Goal: Task Accomplishment & Management: Manage account settings

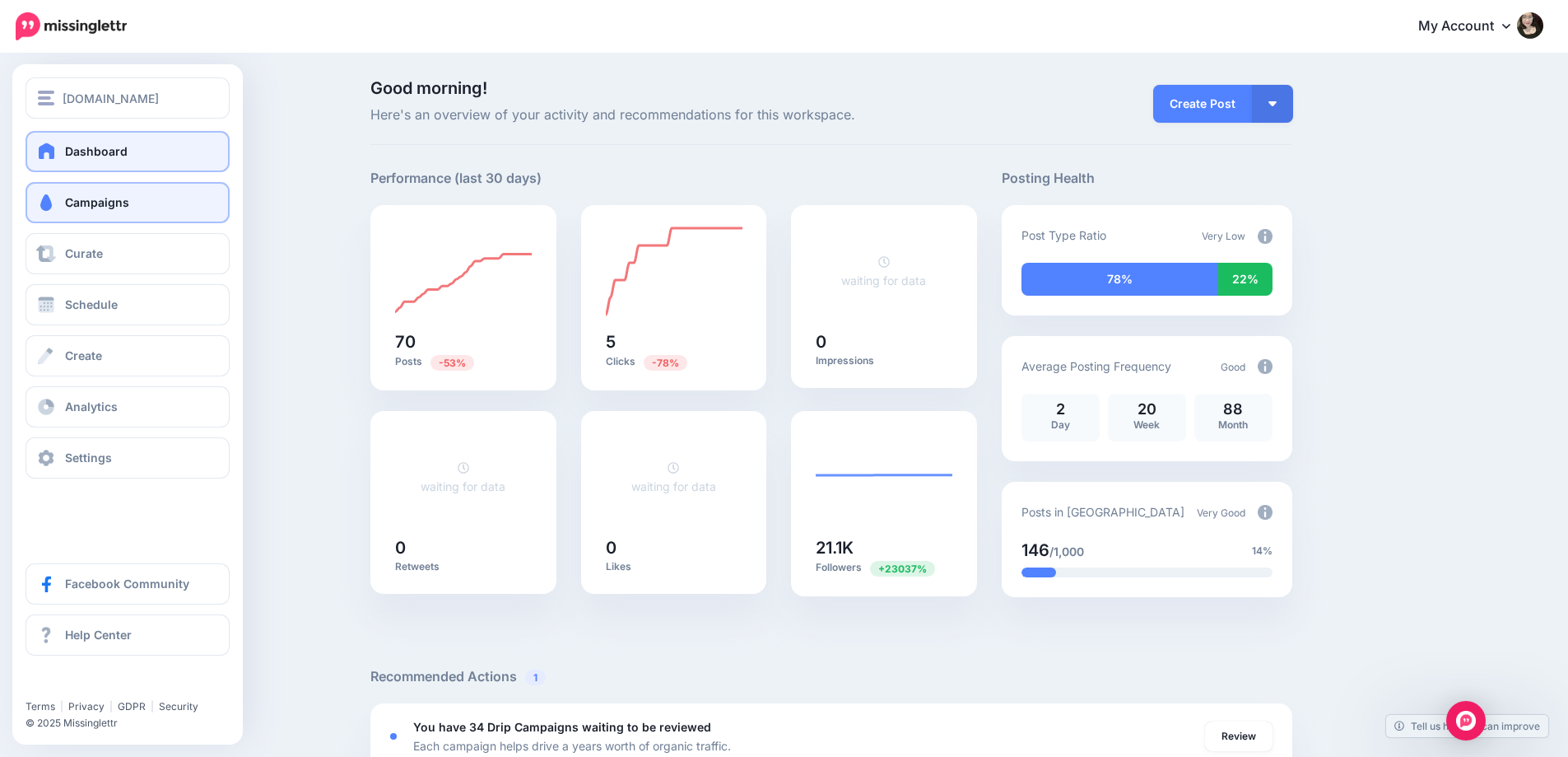
click at [131, 218] on link "Campaigns" at bounding box center [128, 202] width 204 height 41
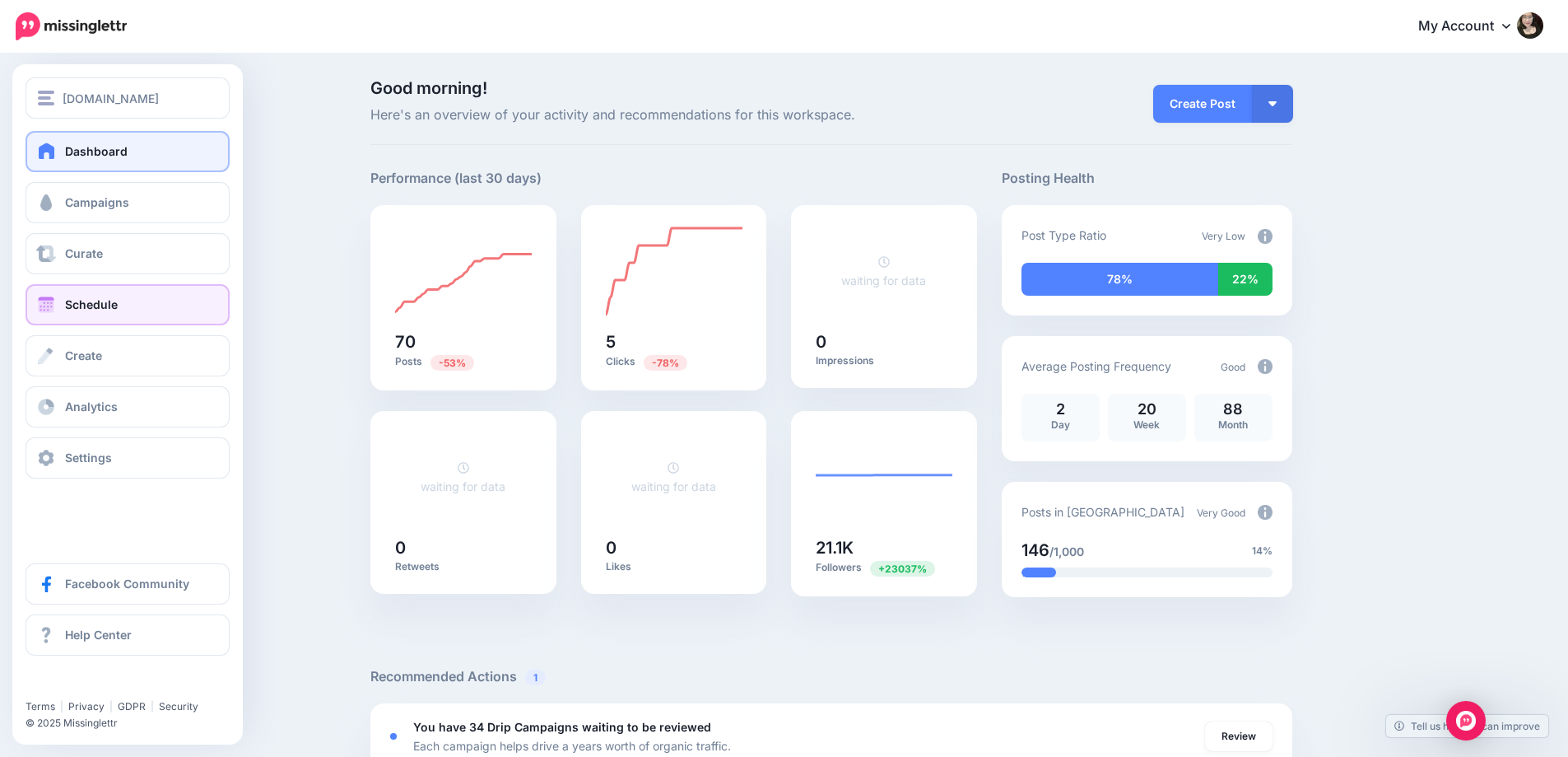
click at [91, 319] on link "Schedule" at bounding box center [128, 304] width 204 height 41
click at [98, 298] on span "Schedule" at bounding box center [91, 304] width 53 height 14
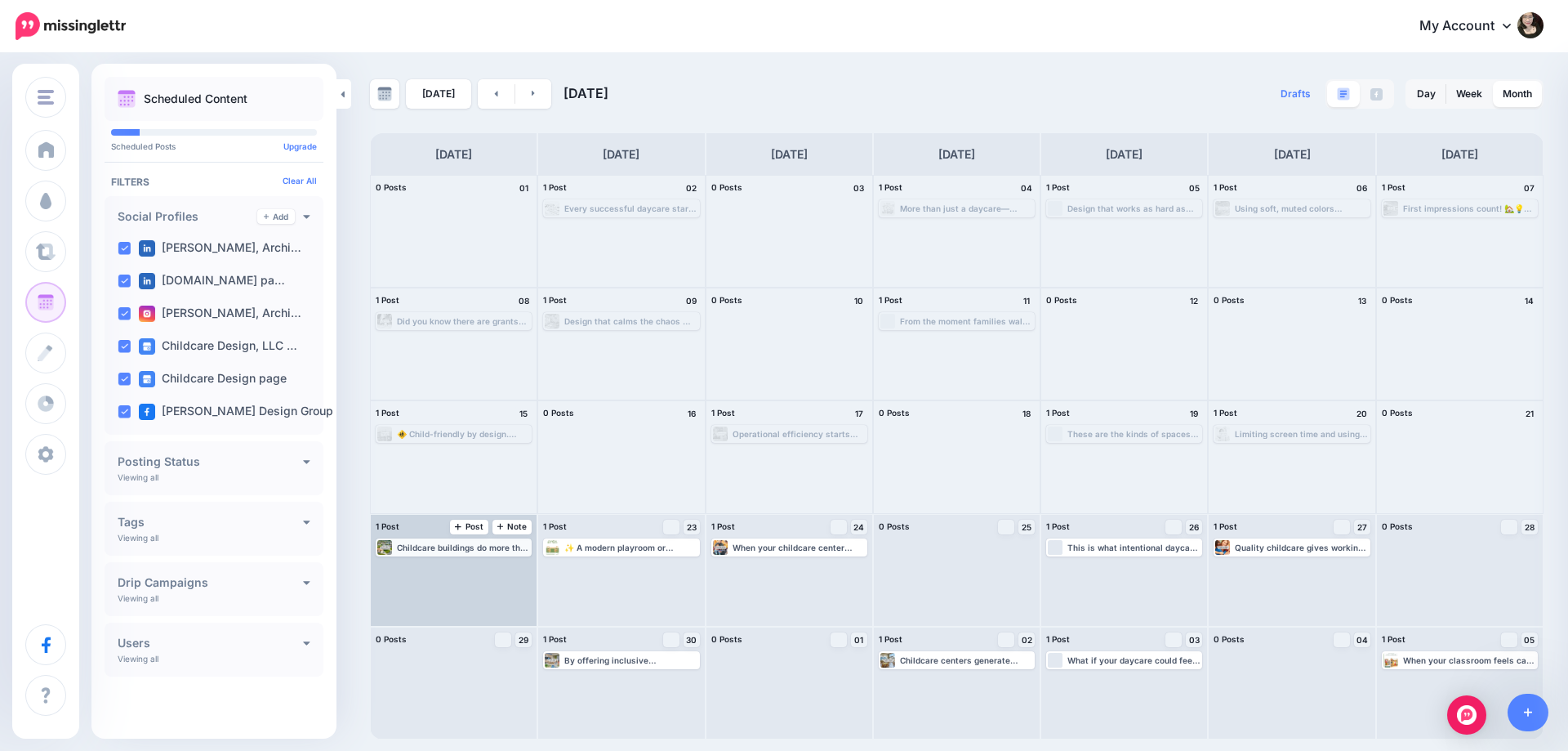
click at [444, 544] on div "Childcare buildings do more than host kids, they build stronger neighborhoods b…" at bounding box center [463, 547] width 133 height 10
click at [454, 568] on link "Edit" at bounding box center [429, 566] width 102 height 14
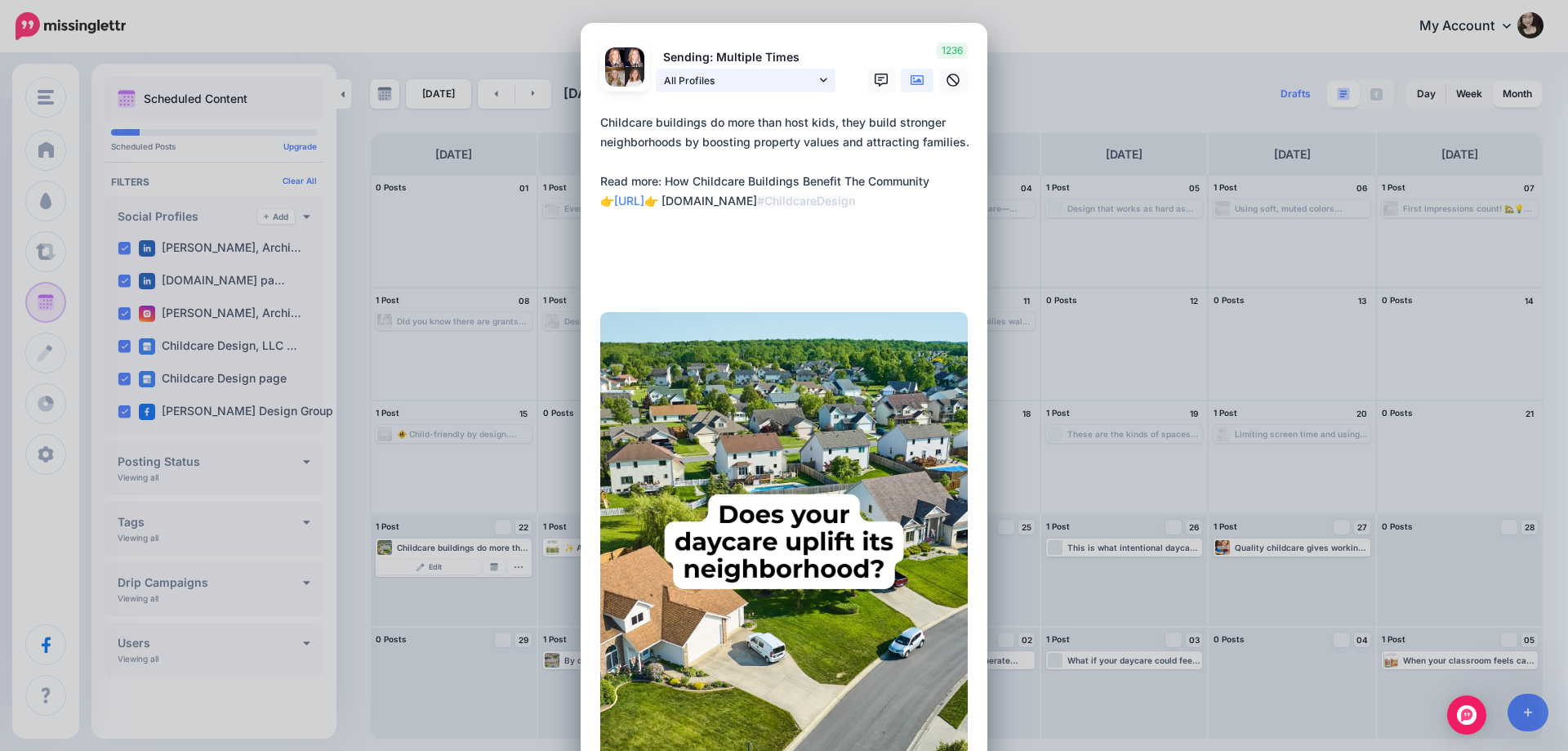
click at [729, 86] on span "All Profiles" at bounding box center [740, 80] width 152 height 17
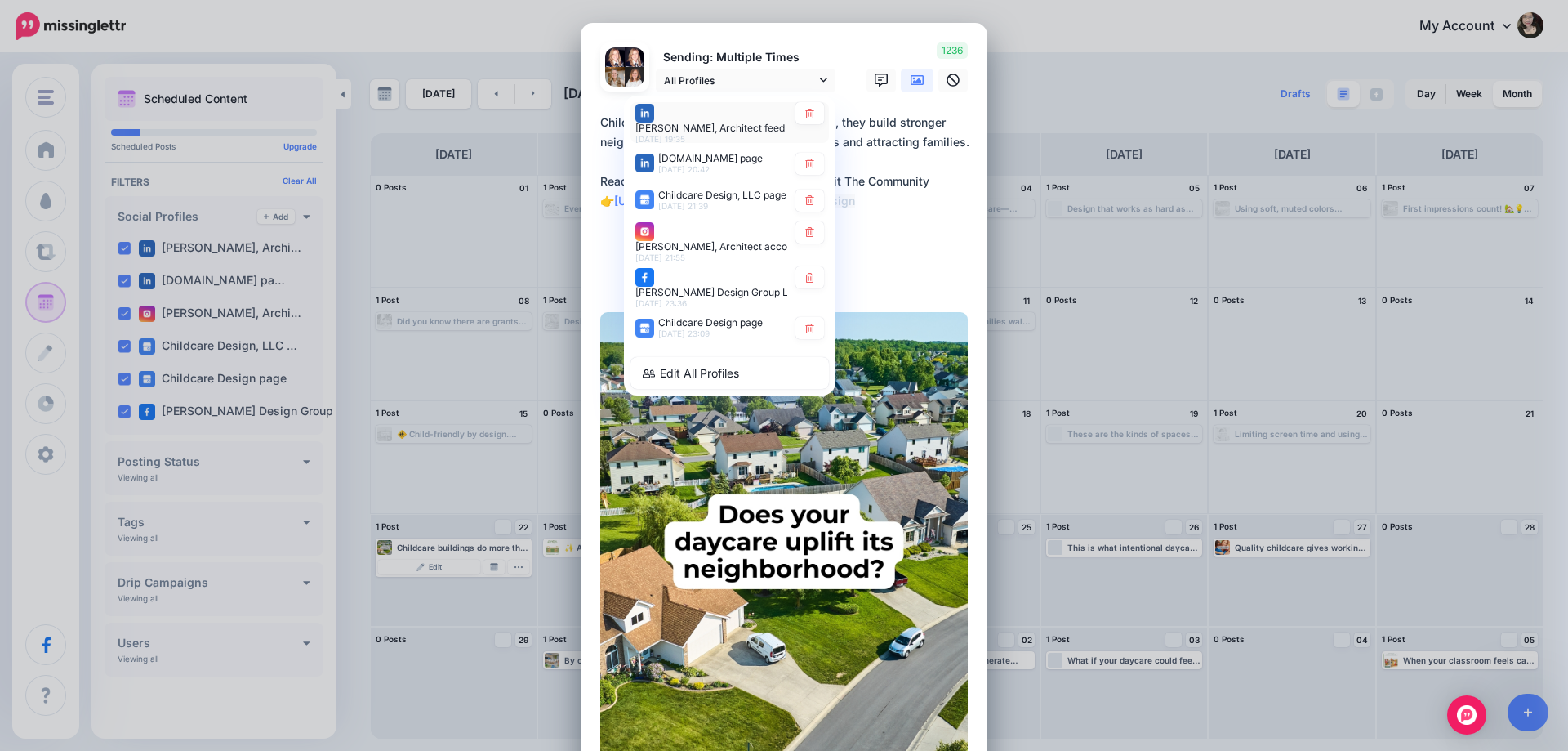
click at [803, 128] on div "[PERSON_NAME], Architect feed [DATE] 19:35" at bounding box center [729, 122] width 189 height 41
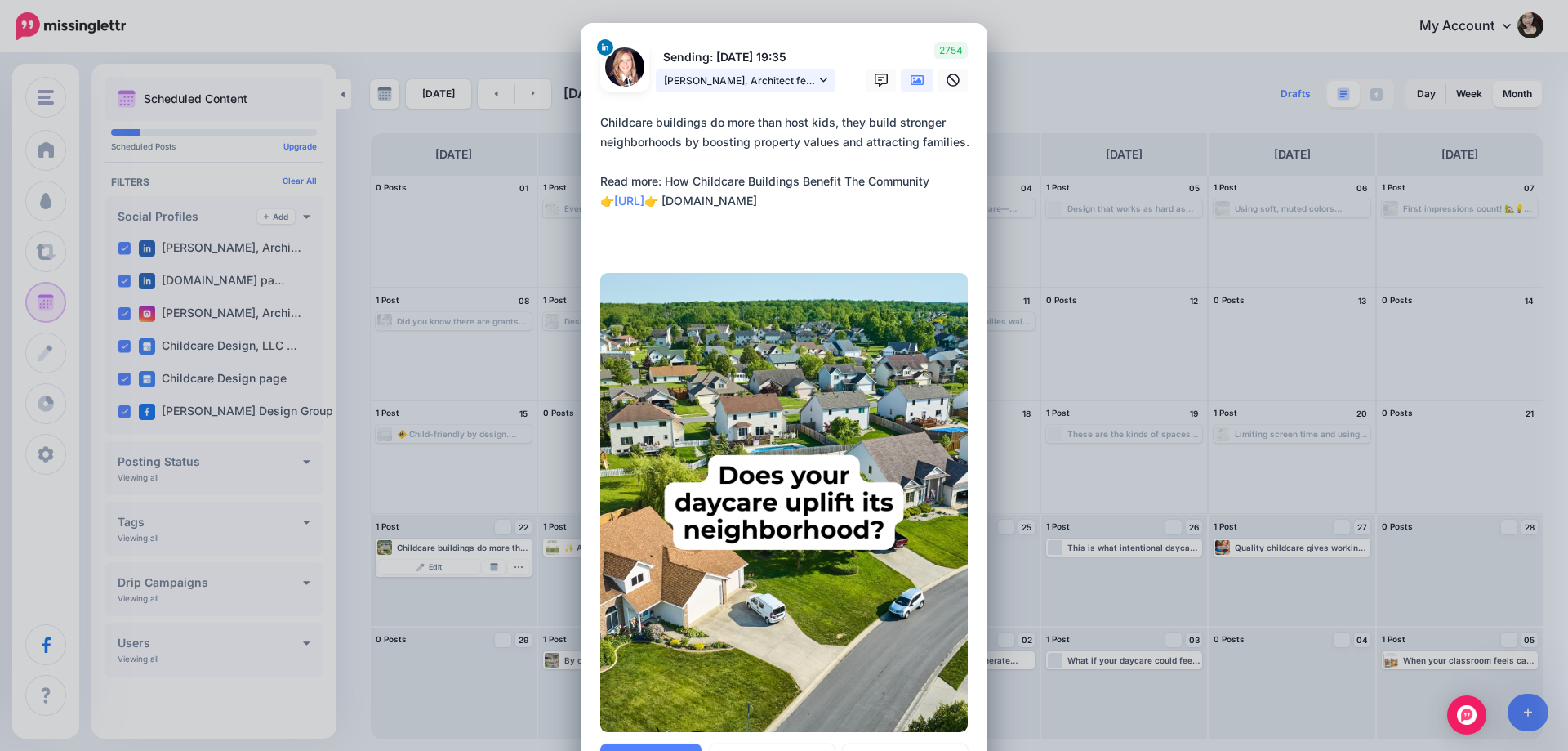
click at [741, 87] on span "[PERSON_NAME], Architect feed" at bounding box center [740, 80] width 152 height 17
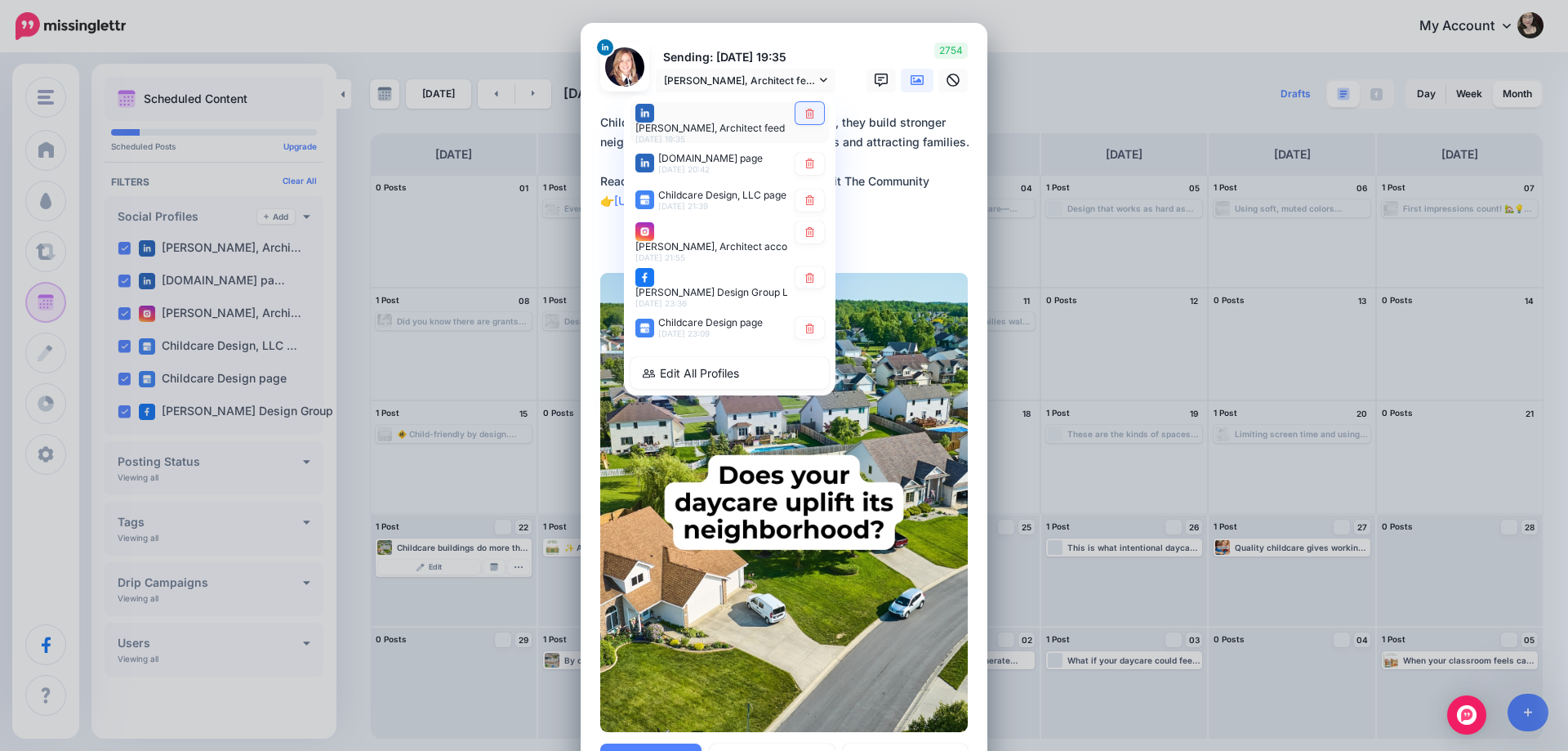
click at [805, 111] on icon at bounding box center [810, 112] width 9 height 10
type textarea "**********"
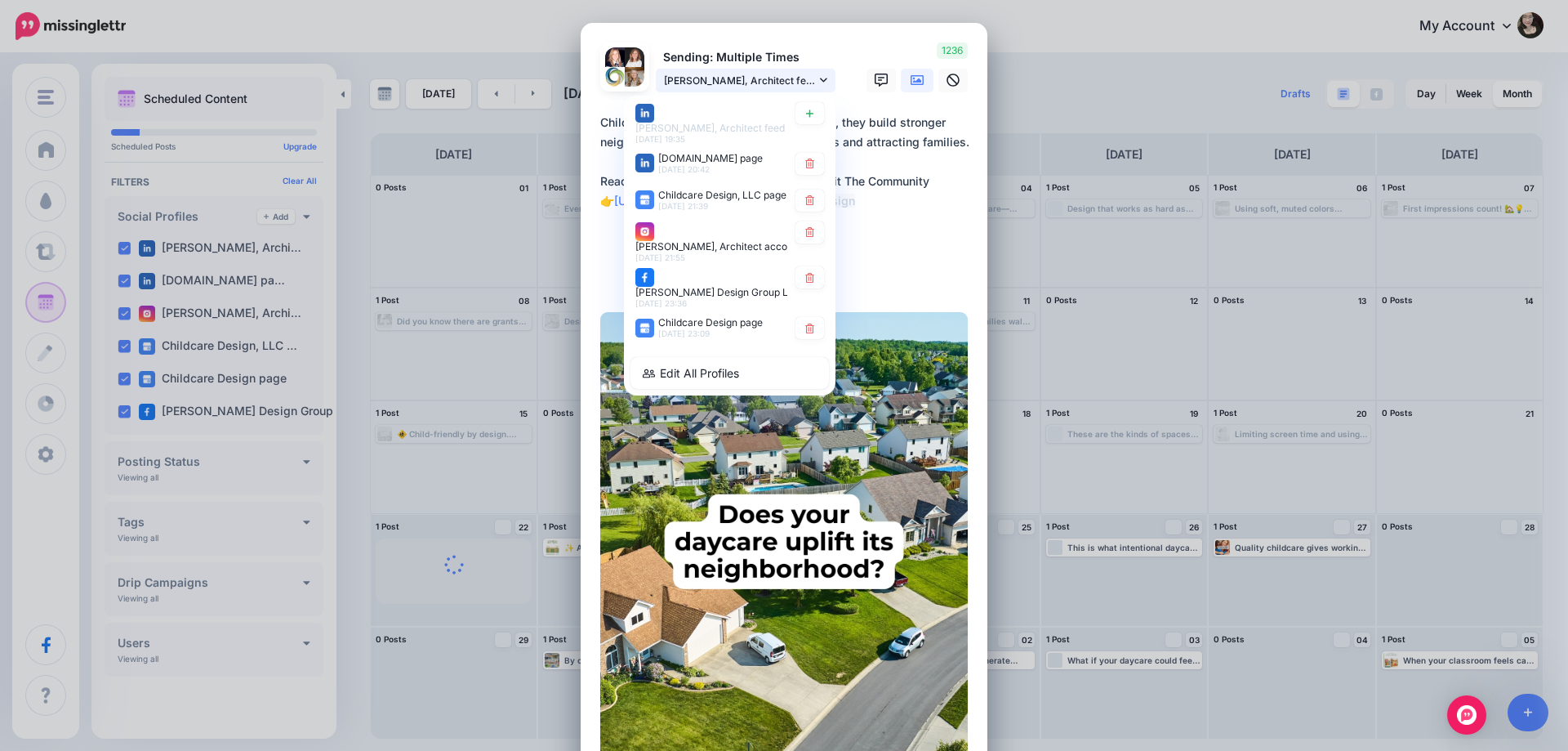
click at [765, 80] on span "[PERSON_NAME], Architect feed" at bounding box center [740, 80] width 152 height 17
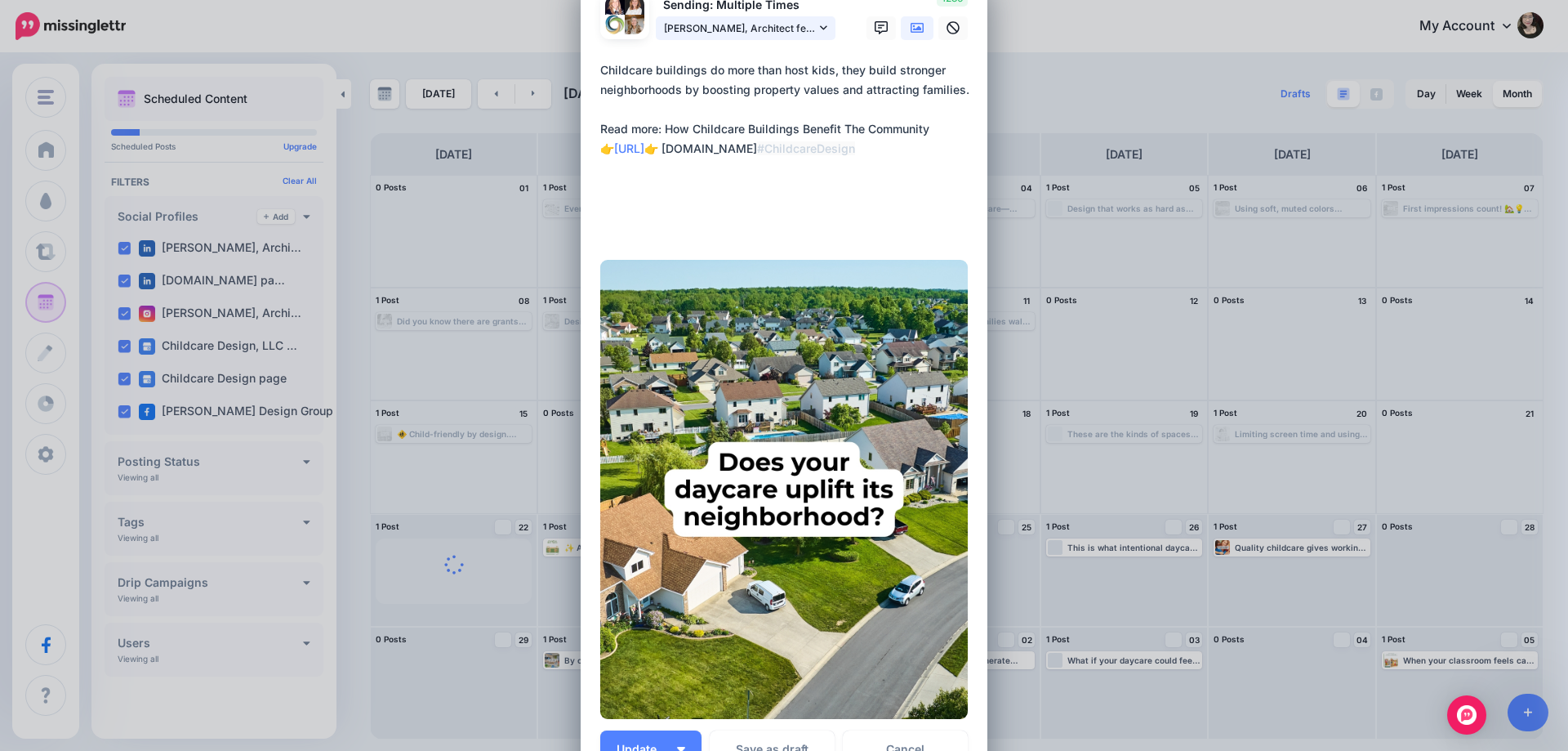
scroll to position [81, 0]
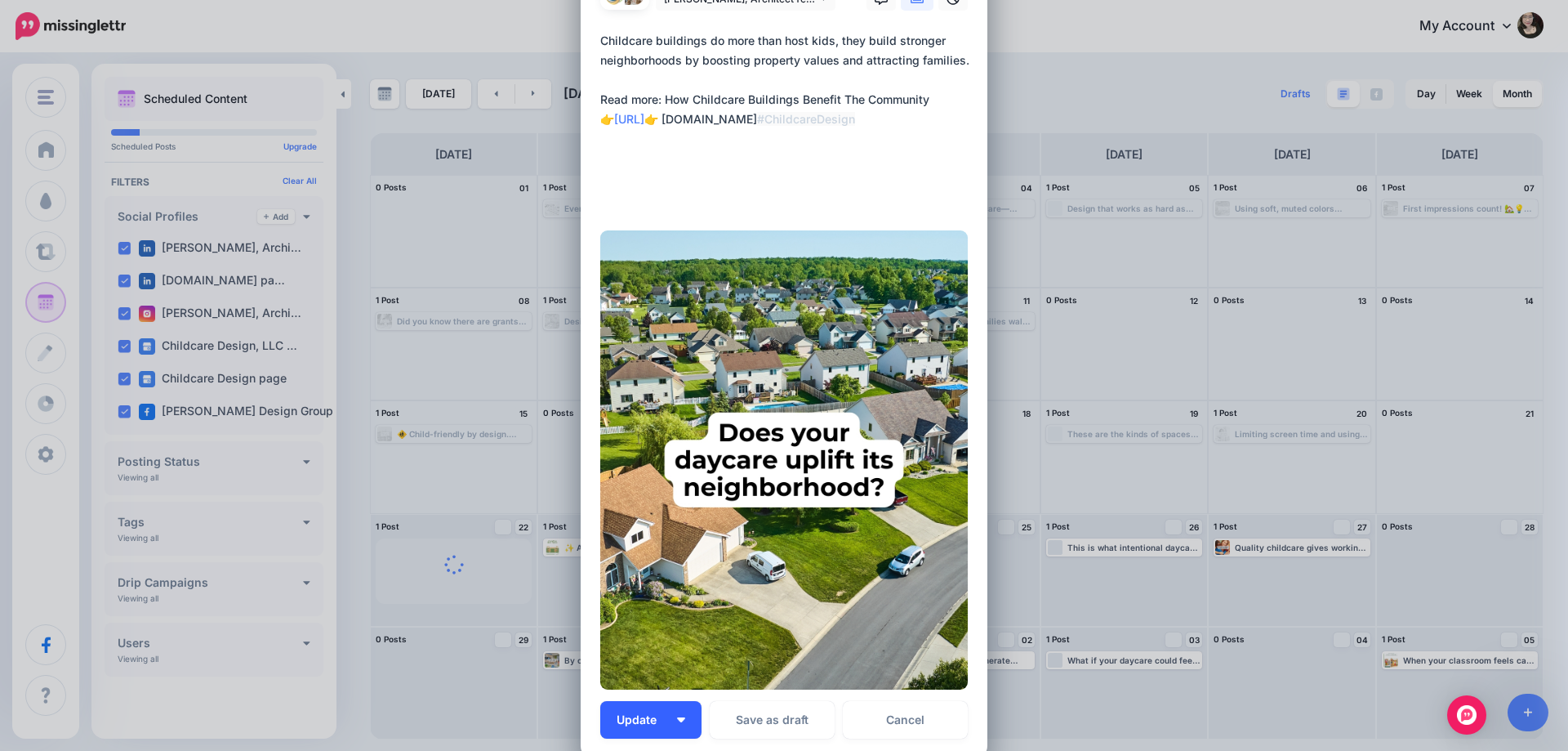
click at [650, 704] on button "Update" at bounding box center [651, 720] width 101 height 38
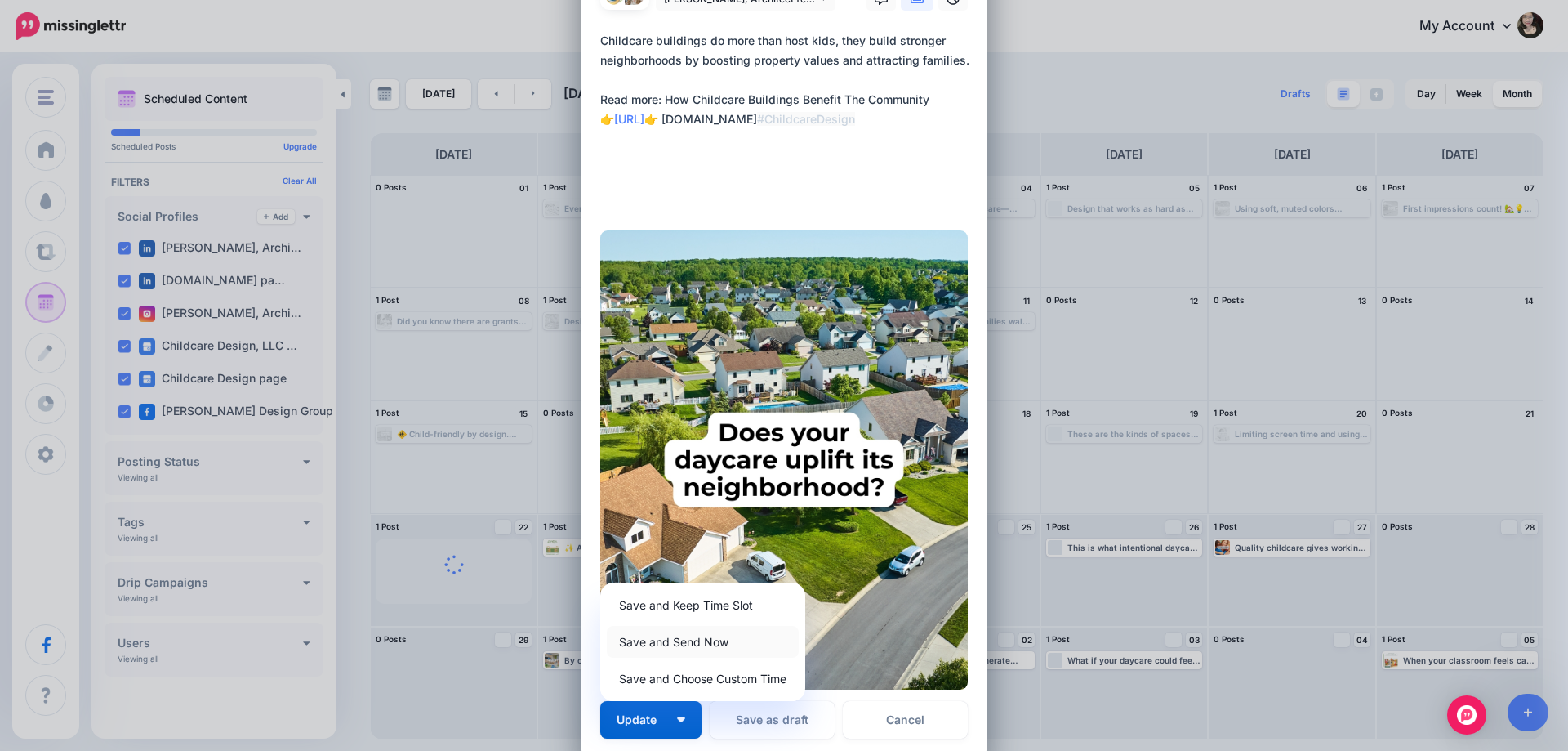
click at [677, 642] on link "Save and Send Now" at bounding box center [703, 642] width 192 height 32
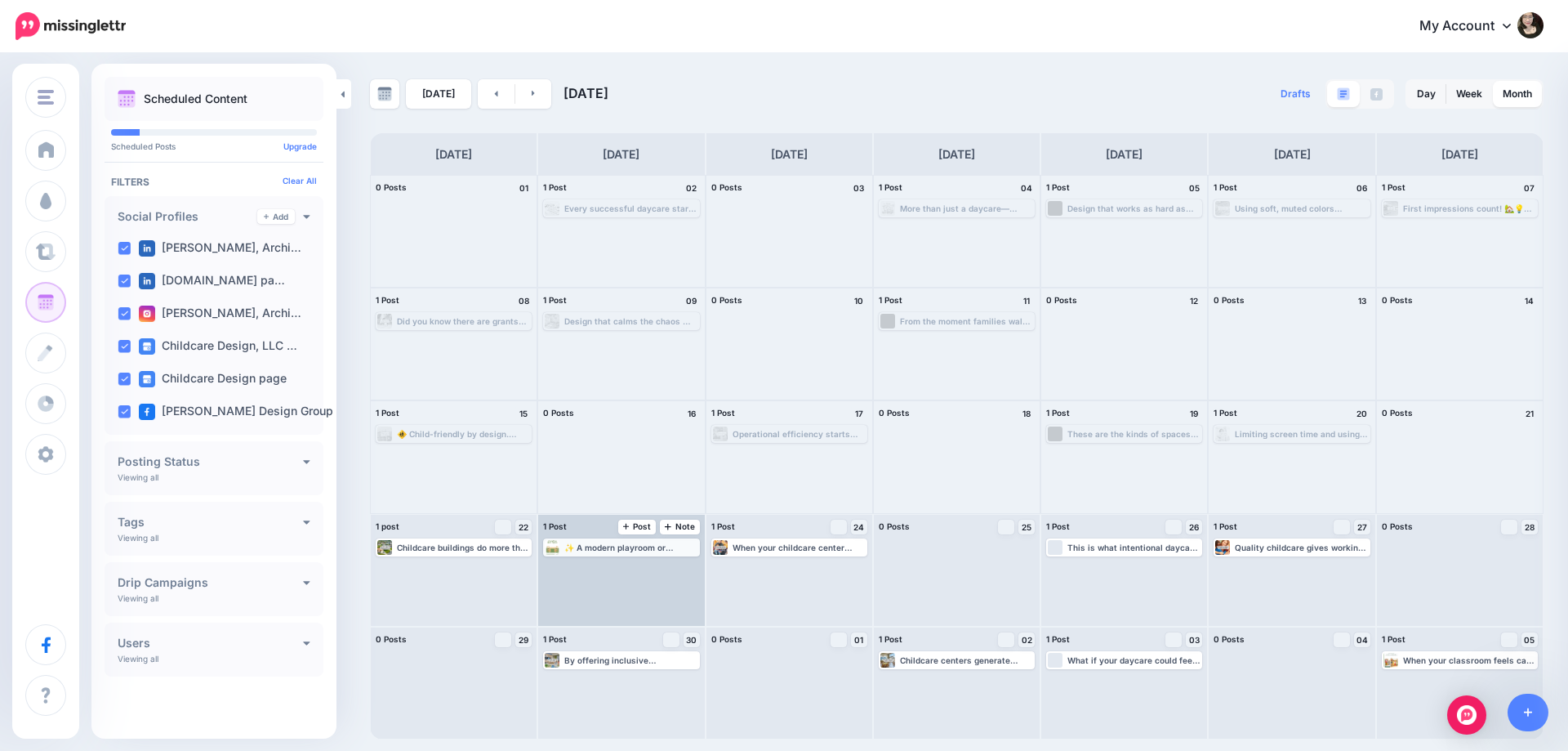
click at [616, 548] on div "✨ A modern playroom or classroom doesn’t need to be complicated. it just needs …" at bounding box center [631, 547] width 133 height 10
click at [621, 568] on link "Edit" at bounding box center [596, 566] width 102 height 14
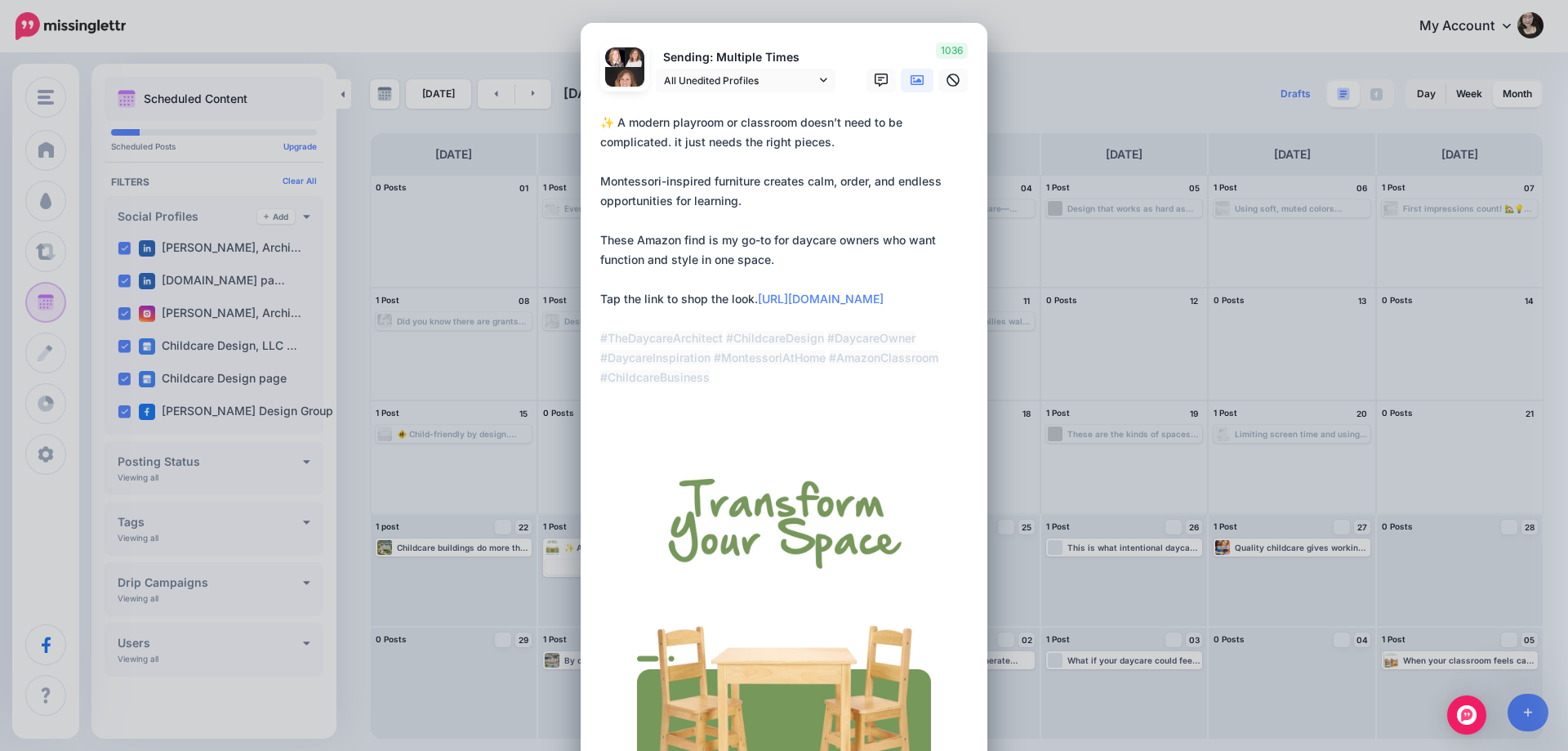
scroll to position [384, 0]
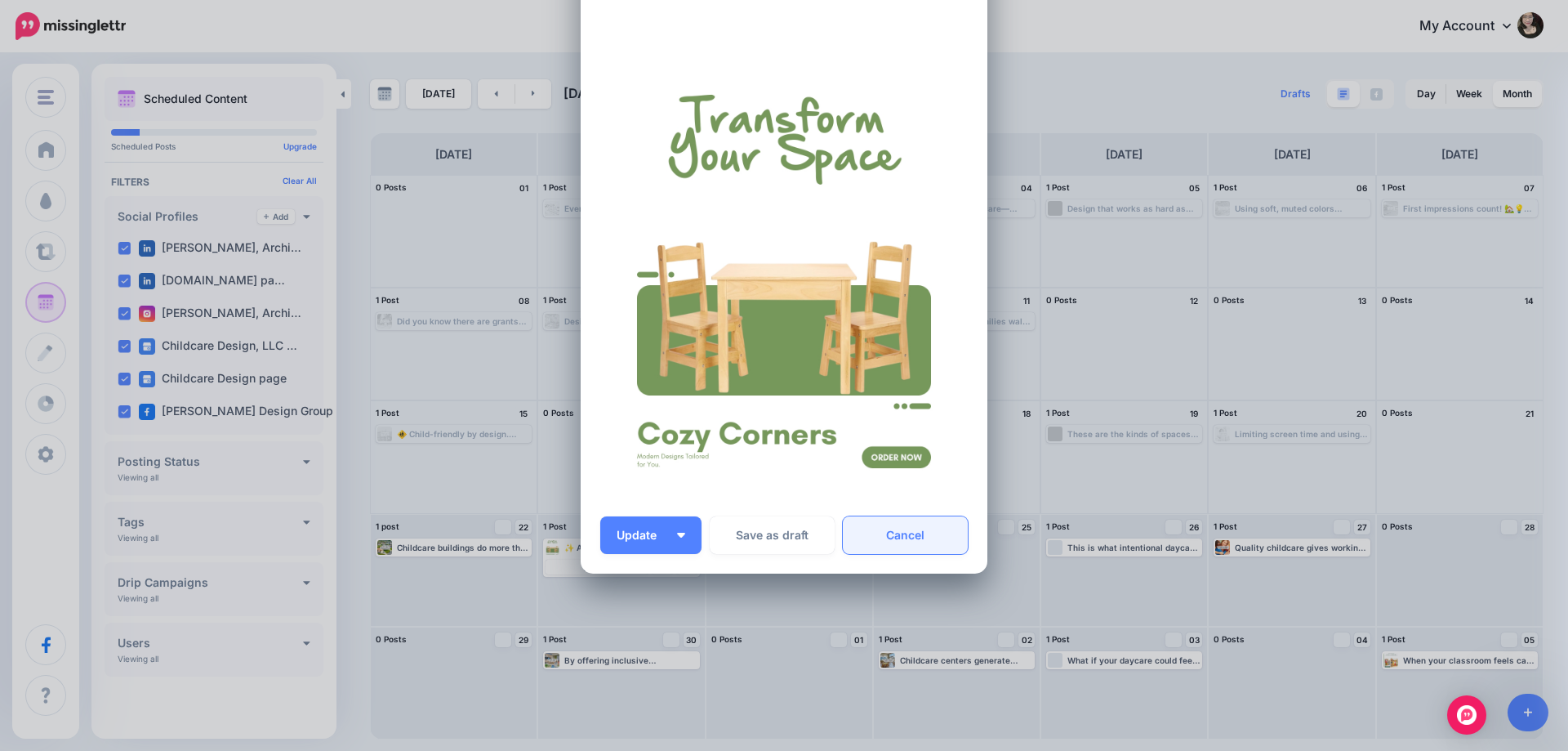
click at [930, 537] on link "Cancel" at bounding box center [906, 536] width 125 height 38
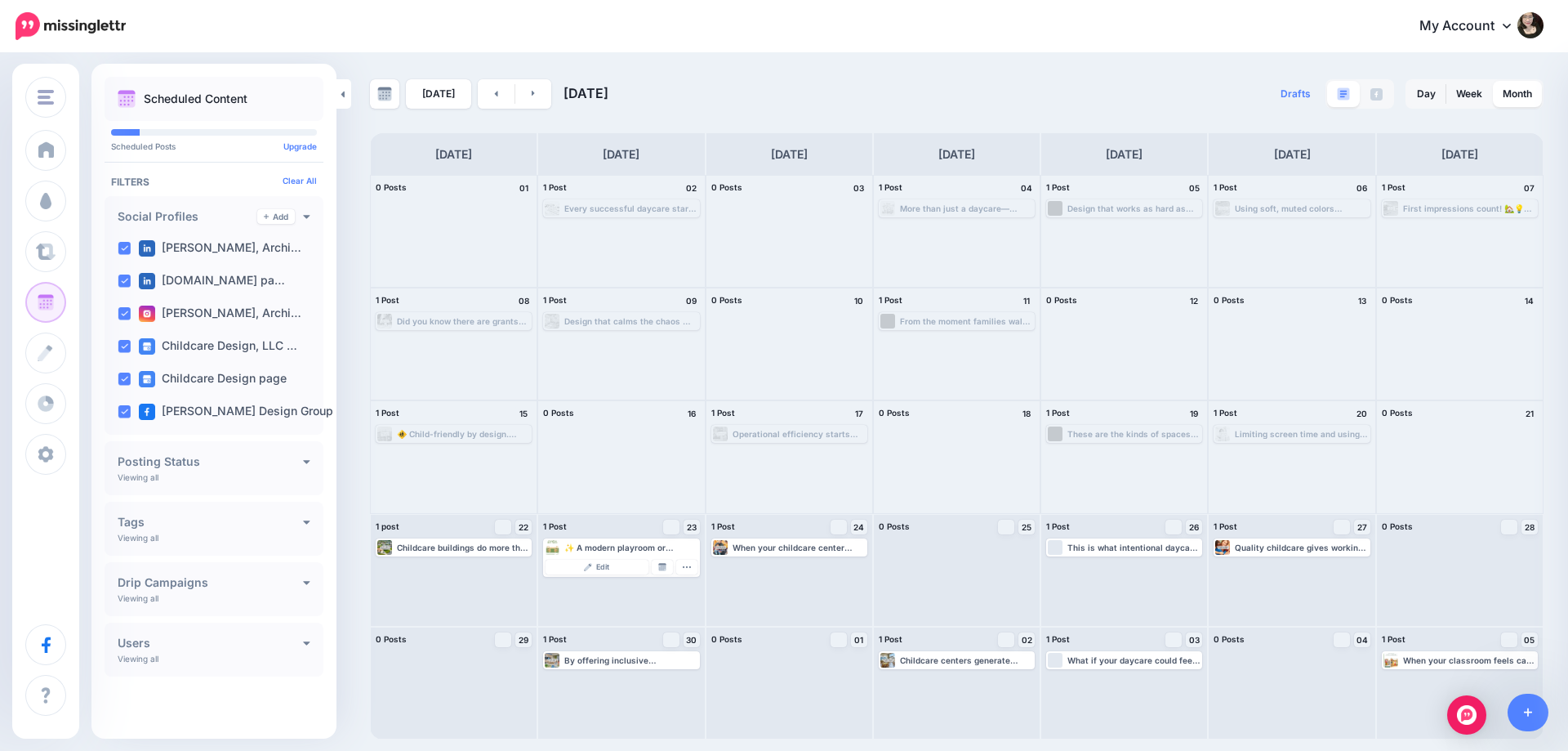
scroll to position [0, 0]
